Goal: Transaction & Acquisition: Book appointment/travel/reservation

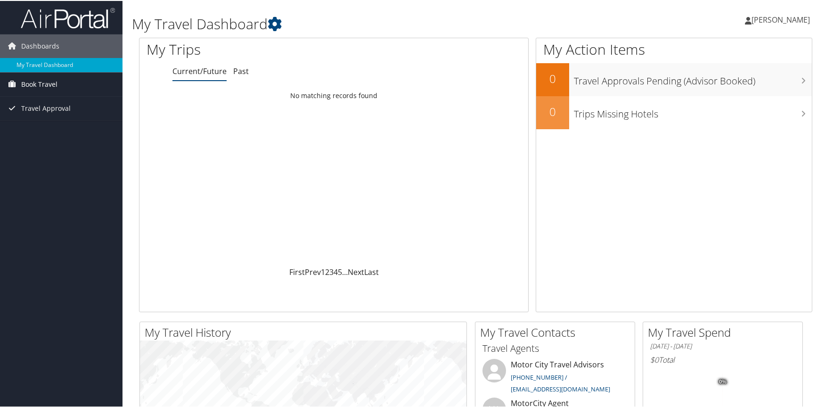
click at [38, 84] on span "Book Travel" at bounding box center [39, 84] width 36 height 24
click at [62, 119] on link "Book/Manage Online Trips" at bounding box center [61, 116] width 122 height 14
